Goal: Navigation & Orientation: Understand site structure

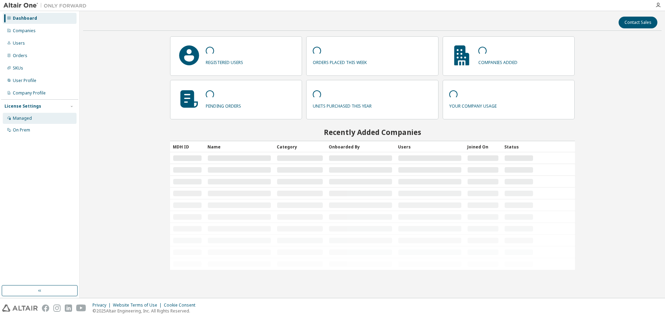
click at [31, 118] on div "Managed" at bounding box center [22, 119] width 19 height 6
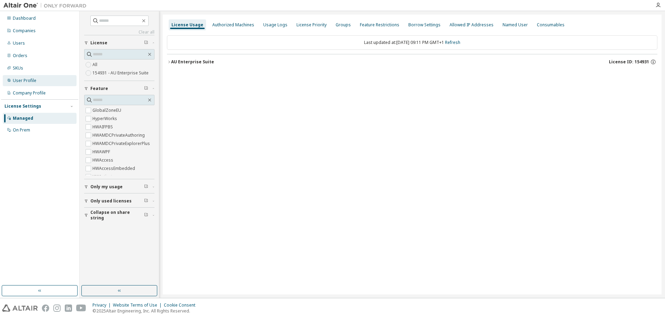
click at [35, 83] on div "User Profile" at bounding box center [25, 81] width 24 height 6
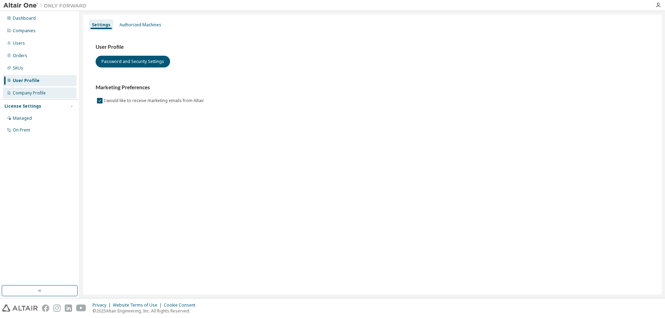
click at [34, 93] on div "Company Profile" at bounding box center [29, 93] width 33 height 6
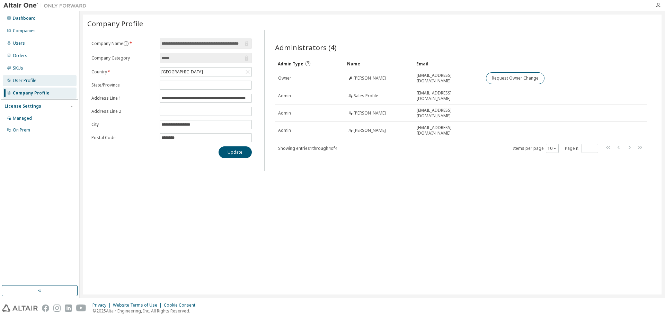
click at [25, 81] on div "User Profile" at bounding box center [25, 81] width 24 height 6
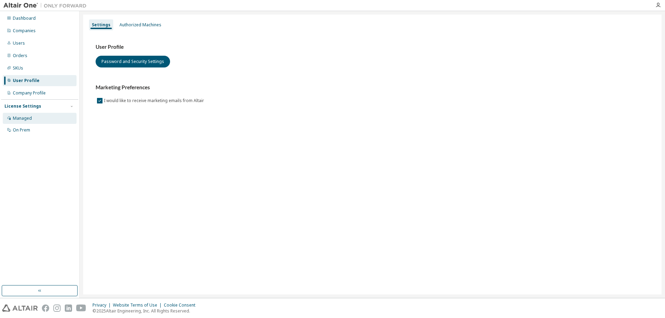
click at [22, 119] on div "Managed" at bounding box center [22, 119] width 19 height 6
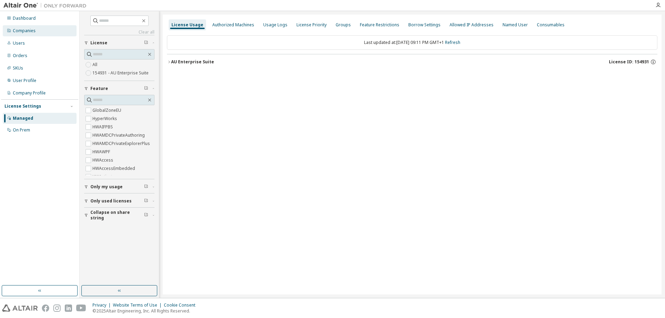
click at [42, 34] on div "Companies" at bounding box center [40, 30] width 74 height 11
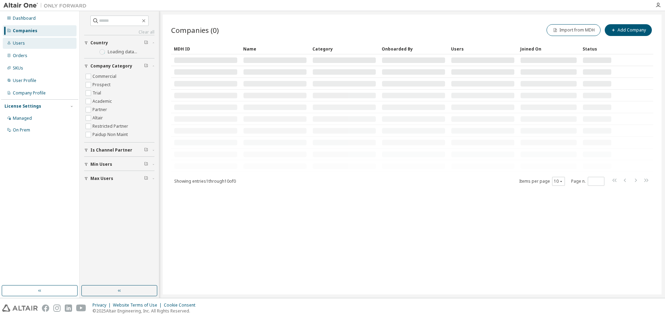
click at [37, 45] on div "Users" at bounding box center [40, 43] width 74 height 11
